Goal: Transaction & Acquisition: Purchase product/service

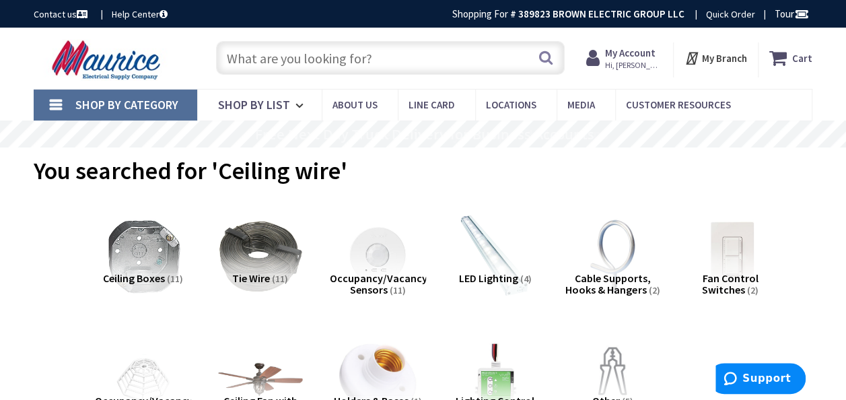
click at [381, 60] on input "text" at bounding box center [390, 58] width 348 height 34
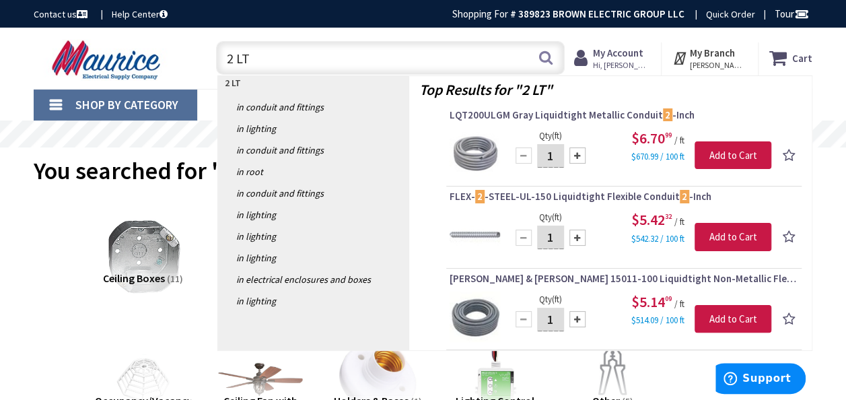
click at [289, 52] on input "2 LT" at bounding box center [390, 58] width 348 height 34
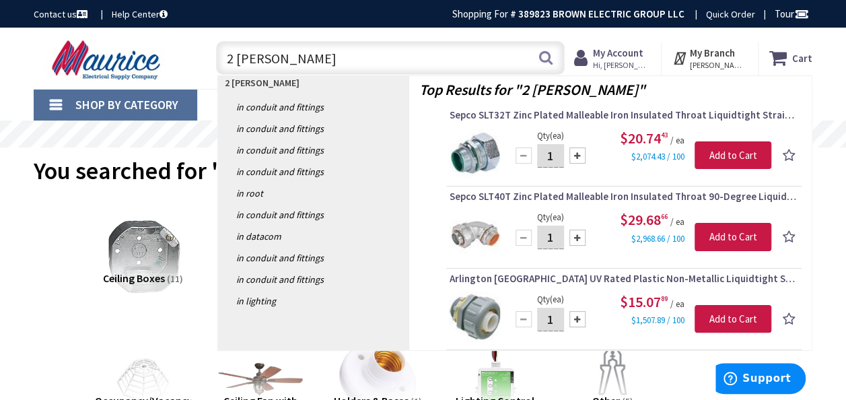
click at [233, 58] on input "2 LT CONN" at bounding box center [390, 58] width 348 height 34
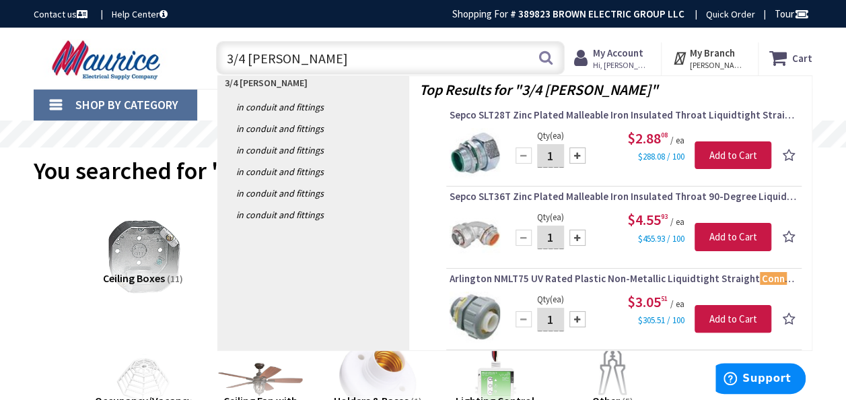
click at [295, 59] on input "3/4 LT CONN" at bounding box center [390, 58] width 348 height 34
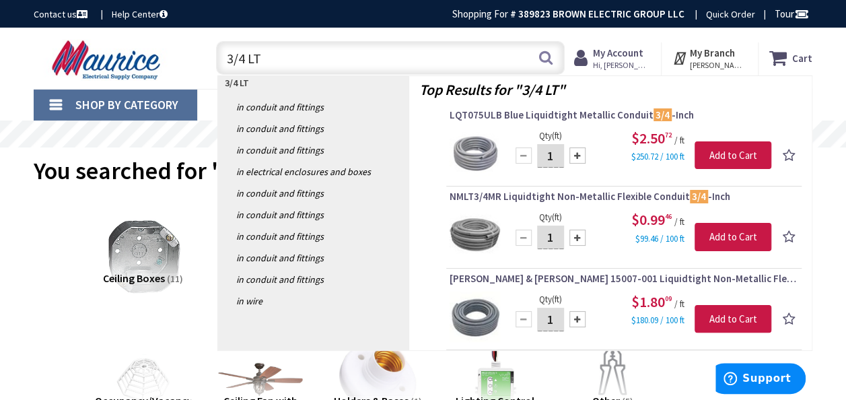
drag, startPoint x: 260, startPoint y: 61, endPoint x: 227, endPoint y: 61, distance: 33.0
click at [227, 61] on input "3/4 LT" at bounding box center [390, 58] width 348 height 34
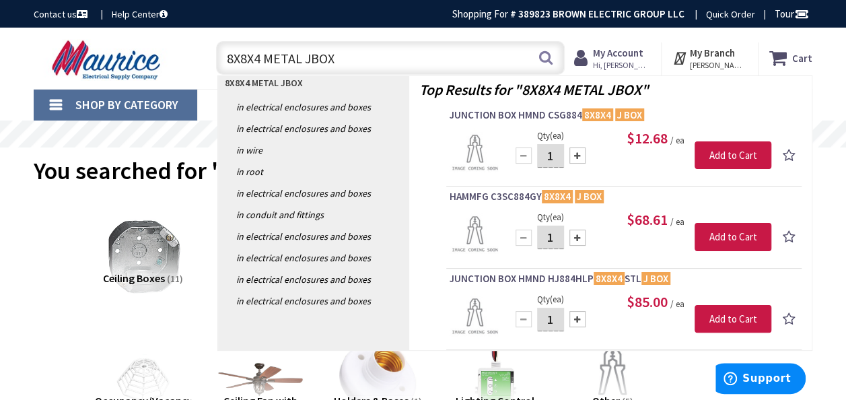
type input "8X8X4 METAL JBOX"
click at [55, 106] on link "Shop By Category" at bounding box center [115, 104] width 163 height 31
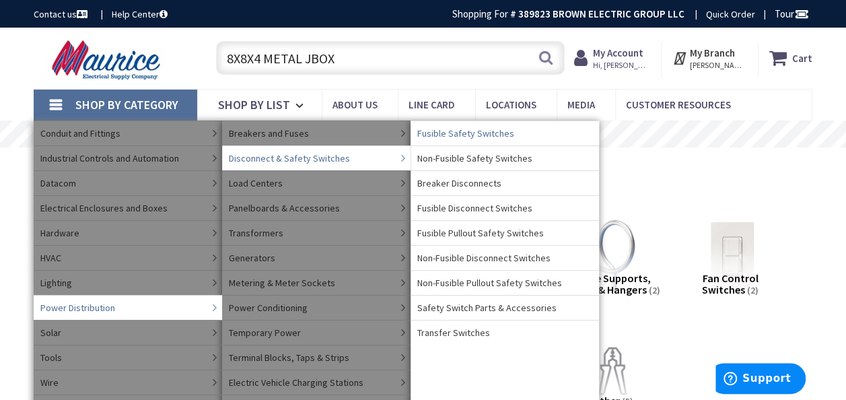
click at [437, 134] on span "Fusible Safety Switches" at bounding box center [465, 132] width 97 height 13
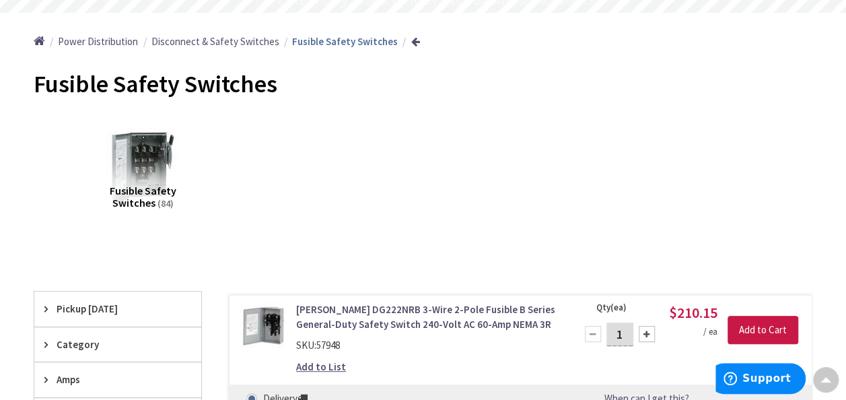
scroll to position [202, 0]
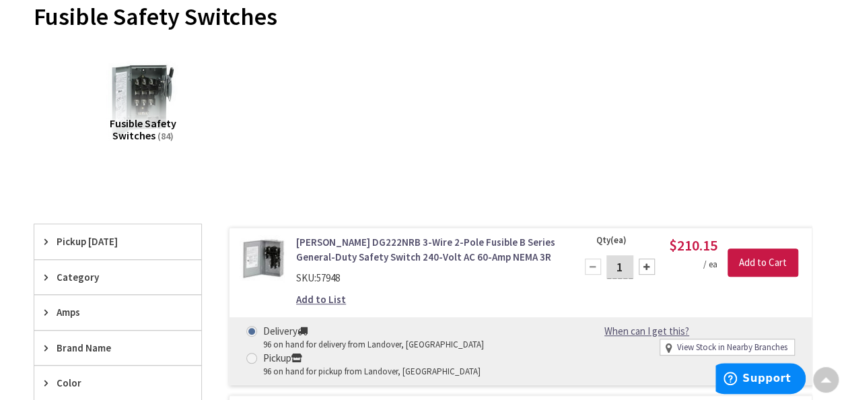
click at [71, 305] on span "Amps" at bounding box center [112, 312] width 110 height 14
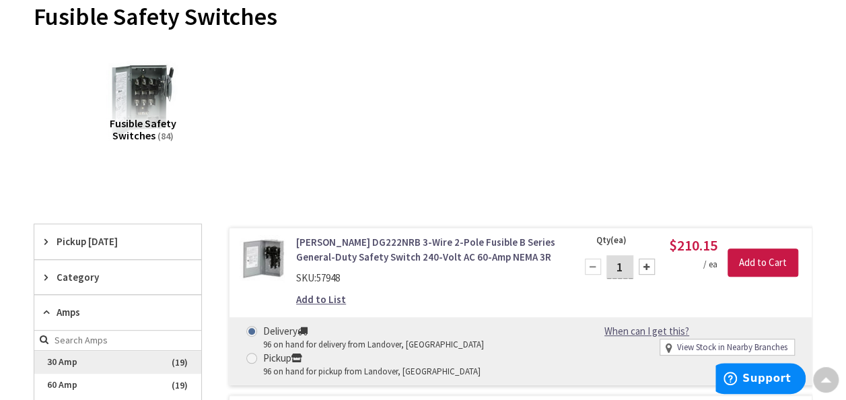
click at [73, 357] on span "30 Amp" at bounding box center [117, 361] width 167 height 23
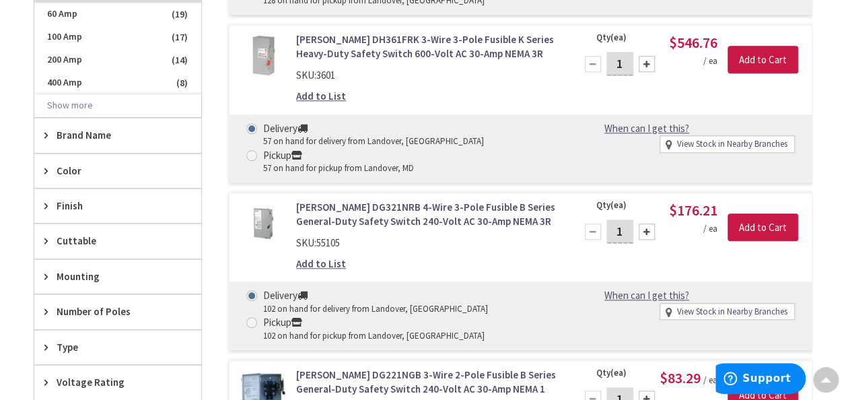
scroll to position [605, 0]
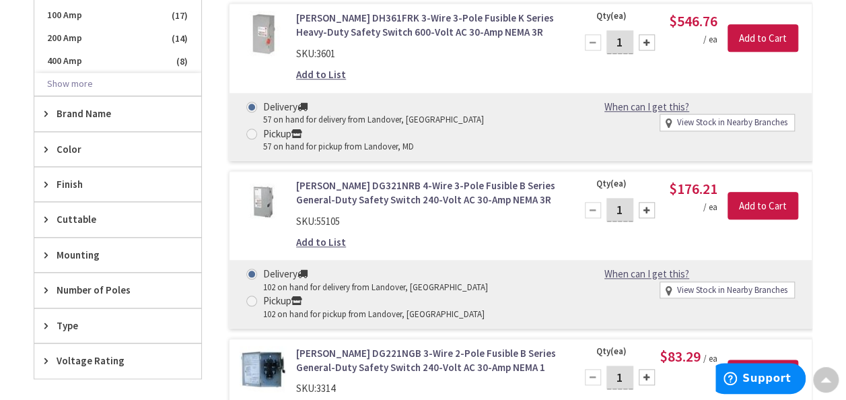
click at [83, 355] on span "Voltage Rating" at bounding box center [112, 360] width 110 height 14
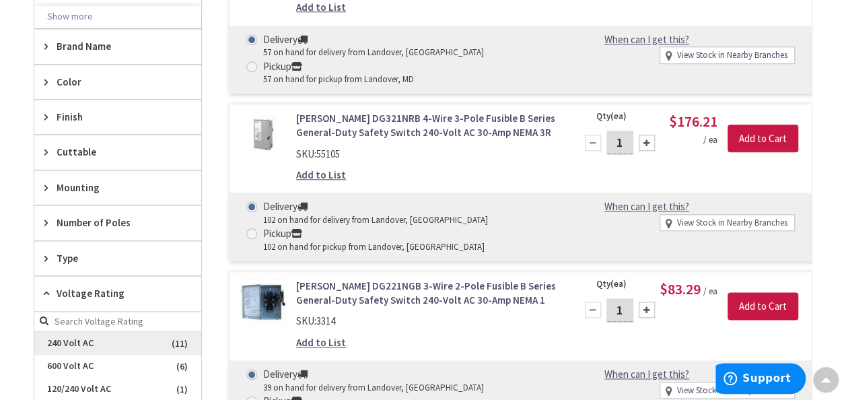
click at [80, 337] on span "240 Volt AC" at bounding box center [117, 343] width 167 height 23
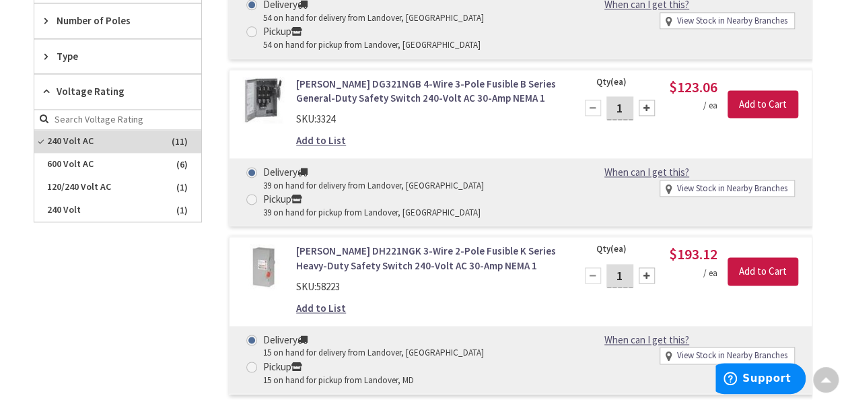
scroll to position [740, 0]
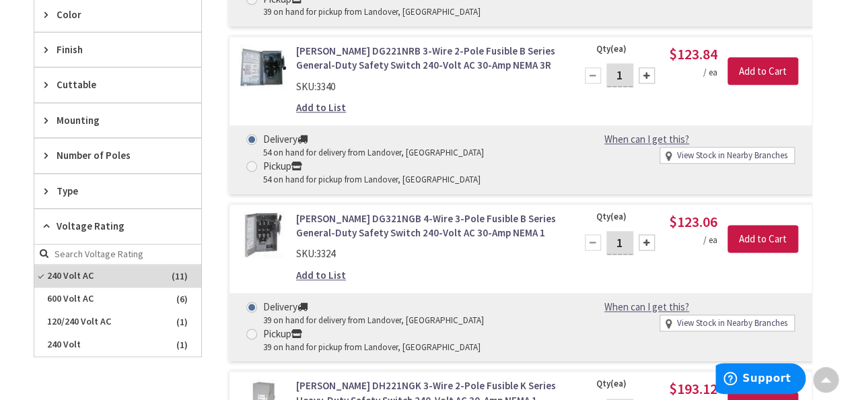
click at [106, 148] on span "Number of Poles" at bounding box center [112, 155] width 110 height 14
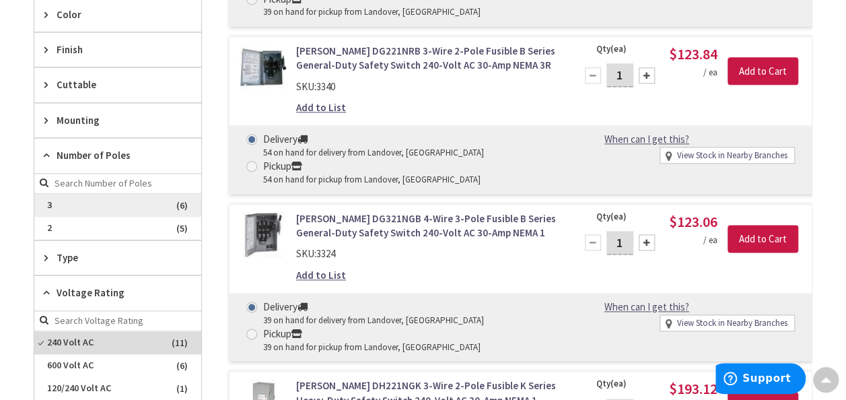
click at [77, 196] on span "3" at bounding box center [117, 205] width 167 height 23
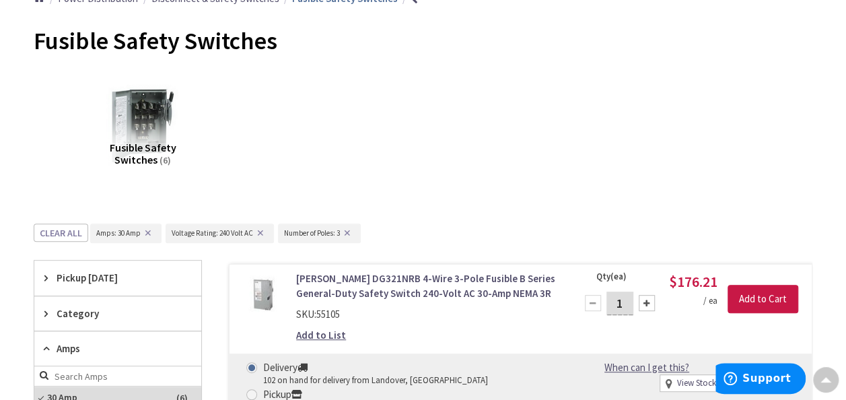
scroll to position [0, 0]
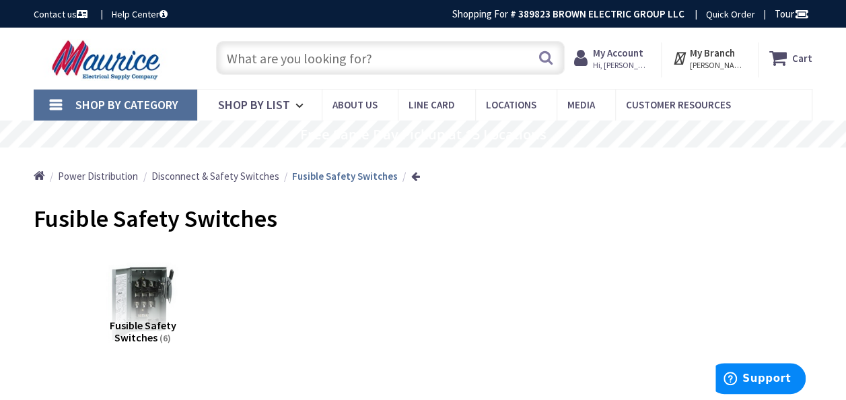
click at [330, 63] on input "text" at bounding box center [390, 58] width 348 height 34
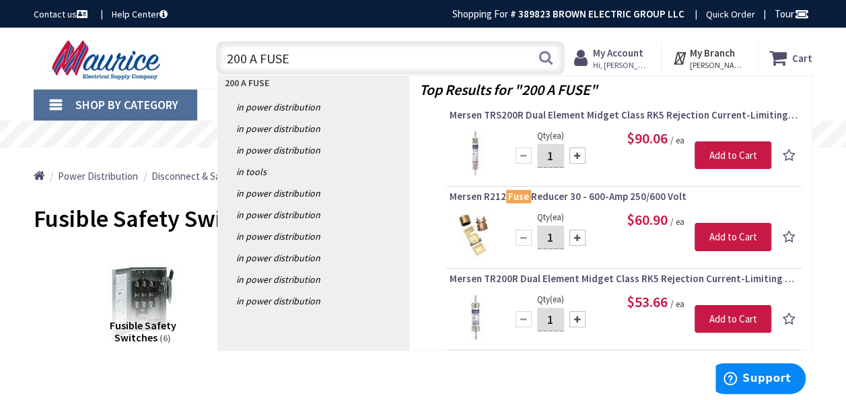
click at [245, 62] on input "200 A FUSE" at bounding box center [390, 58] width 348 height 34
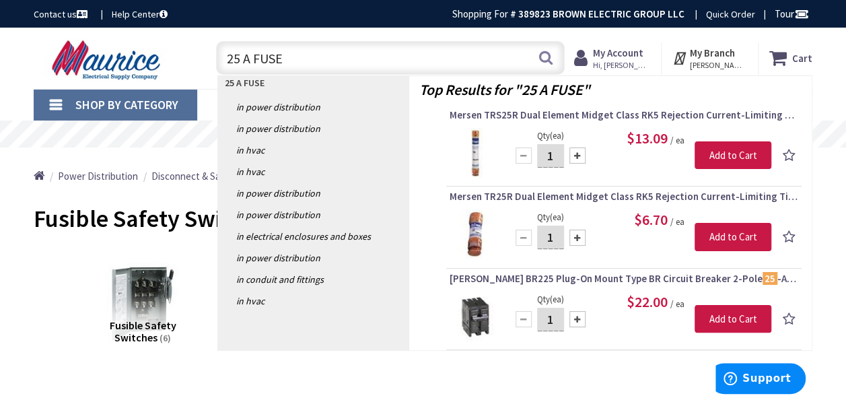
click at [238, 58] on input "25 A FUSE" at bounding box center [390, 58] width 348 height 34
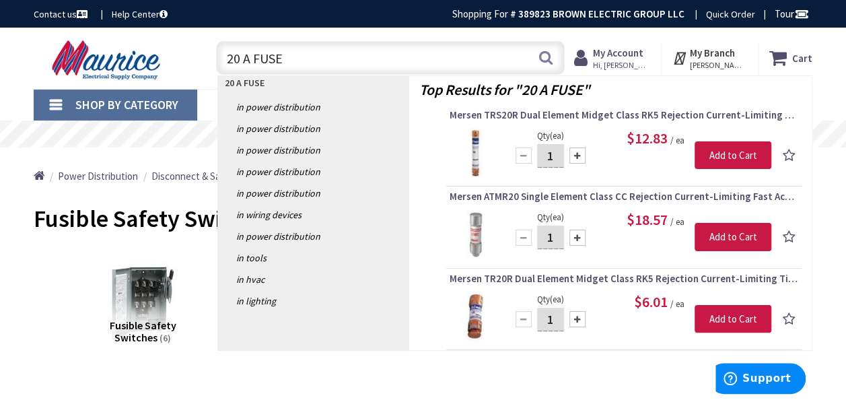
click at [241, 57] on input "20 A FUSE" at bounding box center [390, 58] width 348 height 34
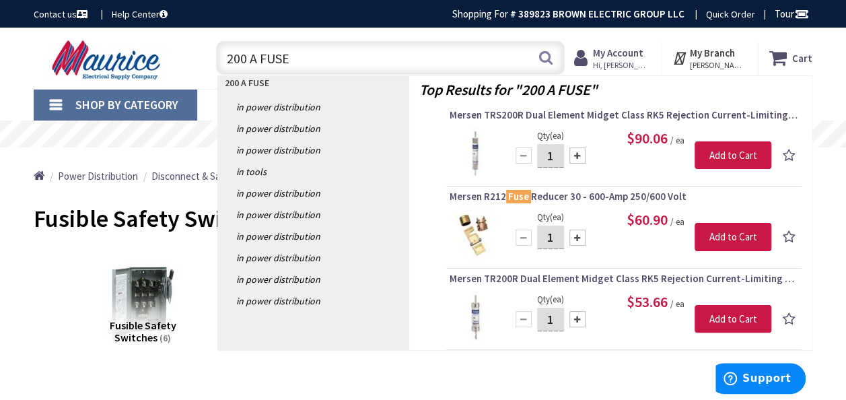
drag, startPoint x: 291, startPoint y: 57, endPoint x: 220, endPoint y: 55, distance: 71.3
click at [221, 55] on input "200 A FUSE" at bounding box center [390, 58] width 348 height 34
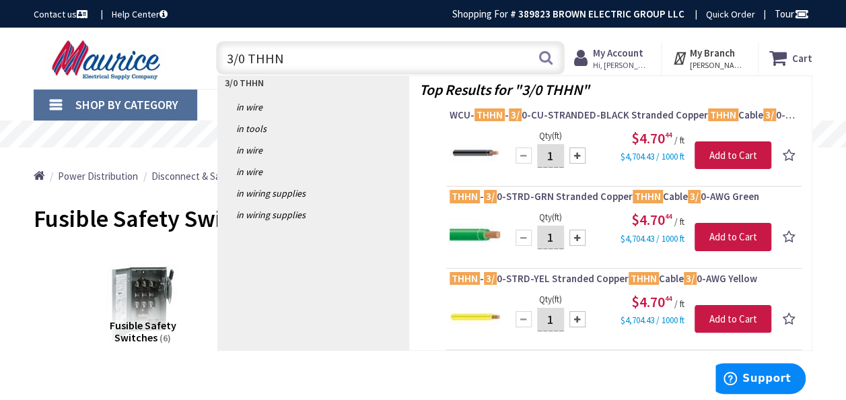
click at [235, 60] on input "3/0 THHN" at bounding box center [390, 58] width 348 height 34
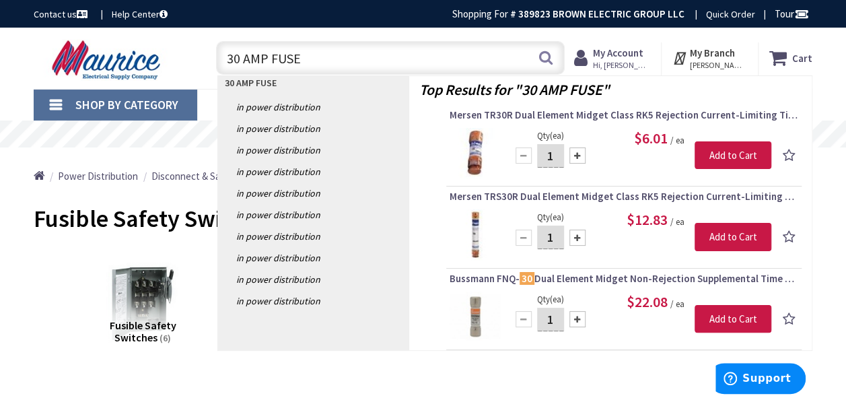
type input "30 AMP FUSE"
